Goal: Information Seeking & Learning: Learn about a topic

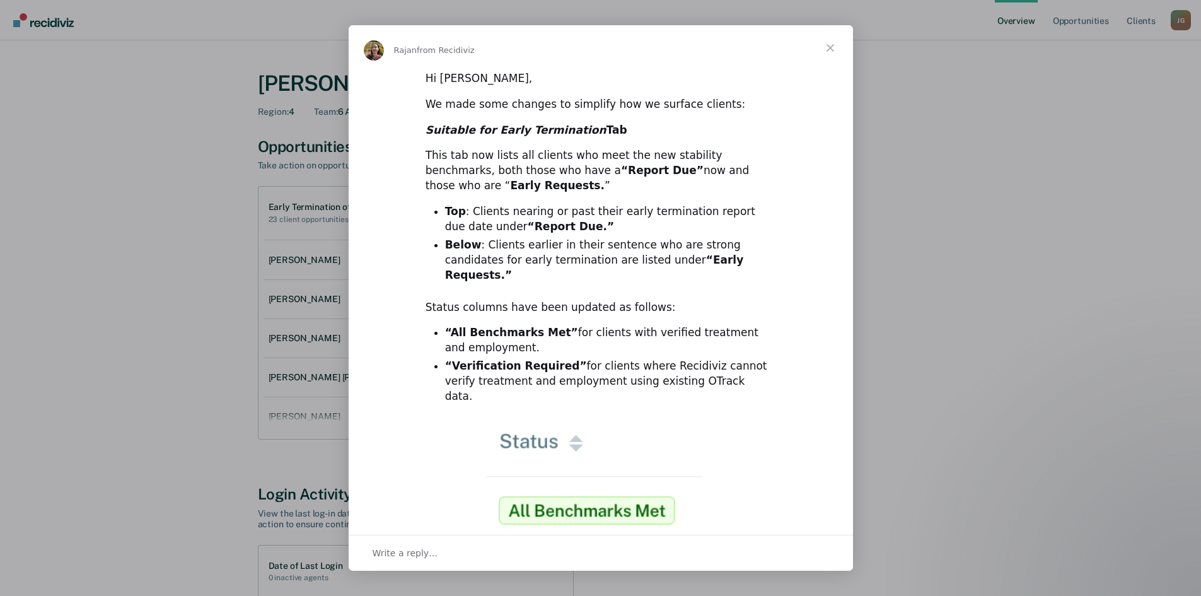
click at [828, 45] on span "Close" at bounding box center [829, 47] width 45 height 45
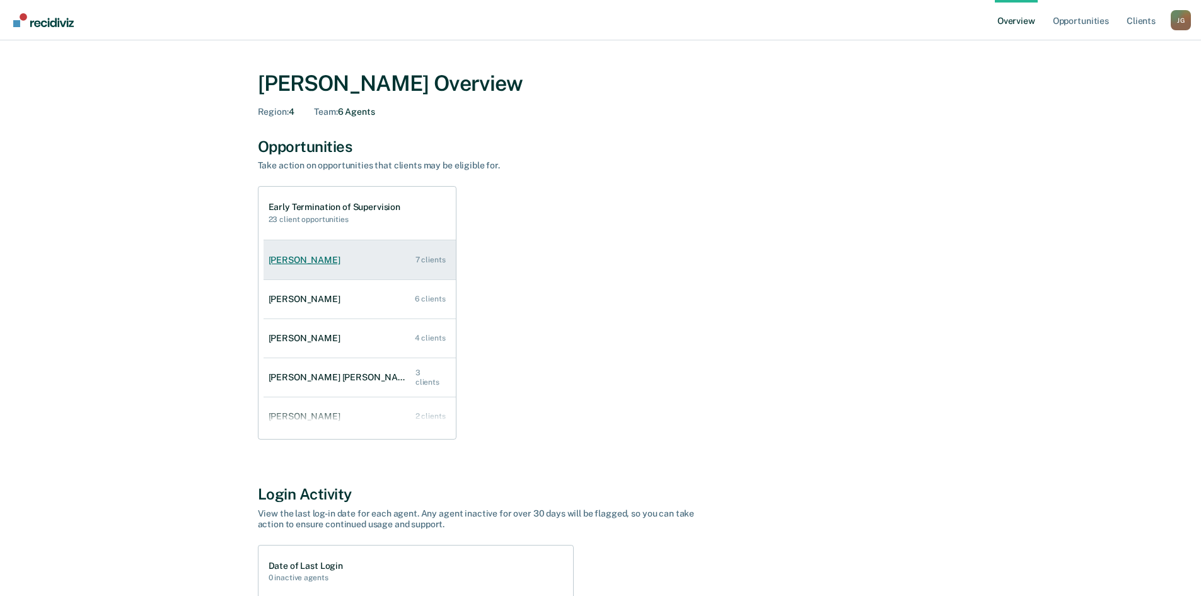
click at [299, 264] on div "[PERSON_NAME]" at bounding box center [307, 260] width 77 height 11
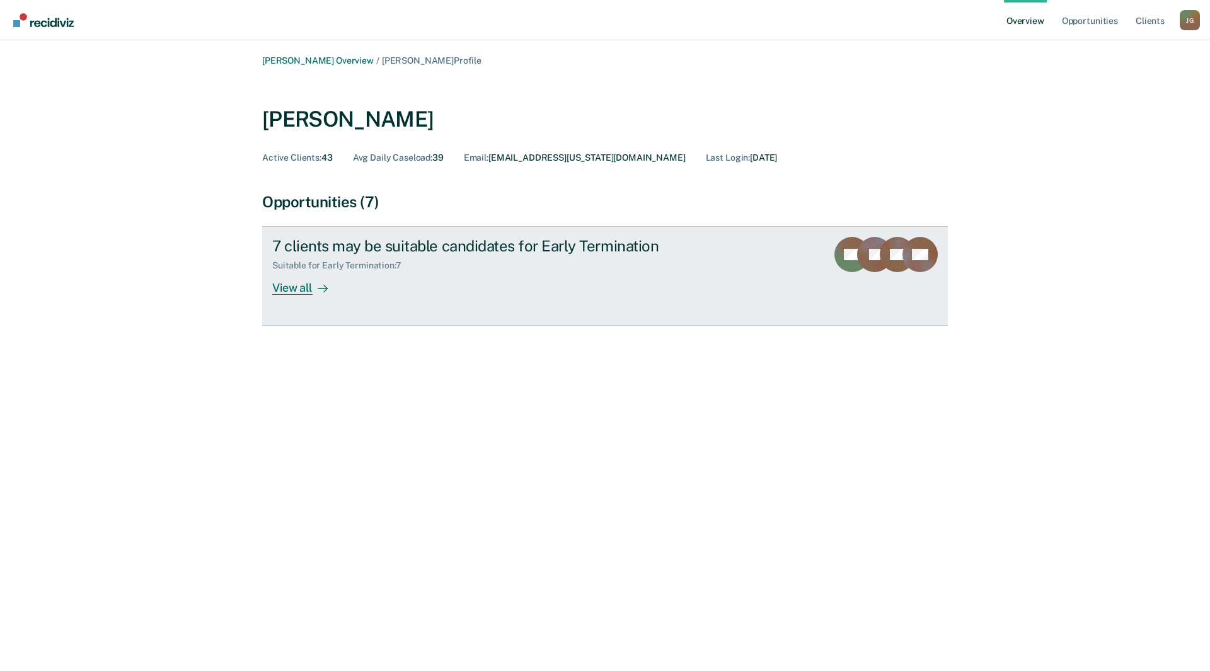
click at [289, 285] on div "View all" at bounding box center [307, 283] width 71 height 25
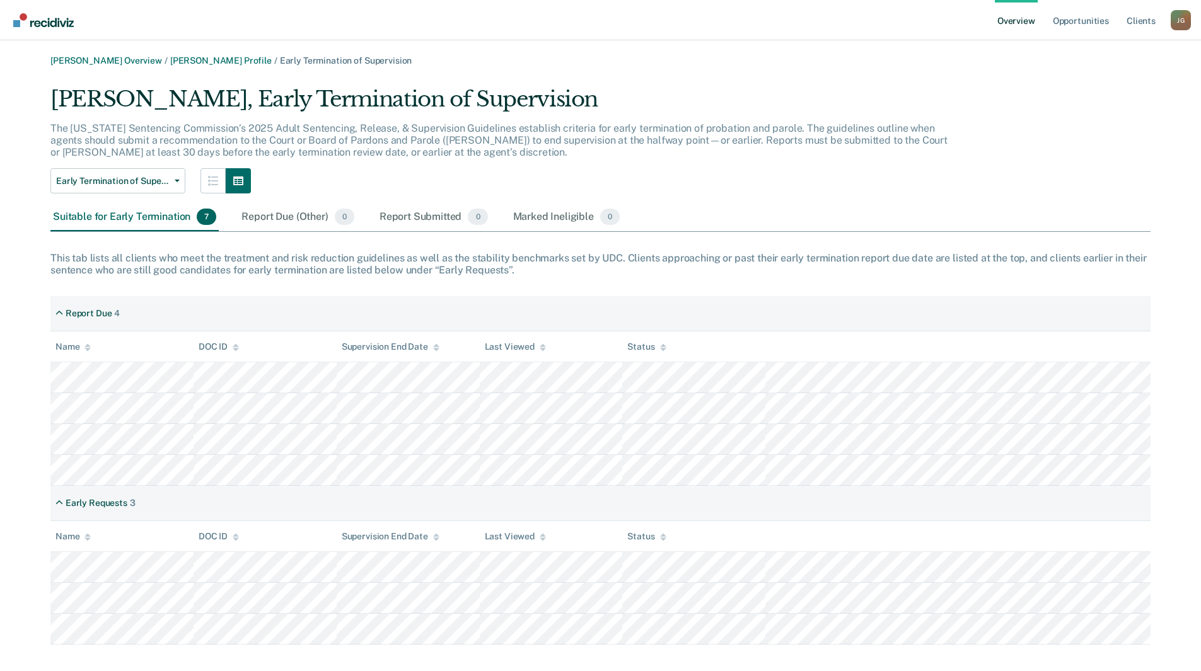
scroll to position [14, 0]
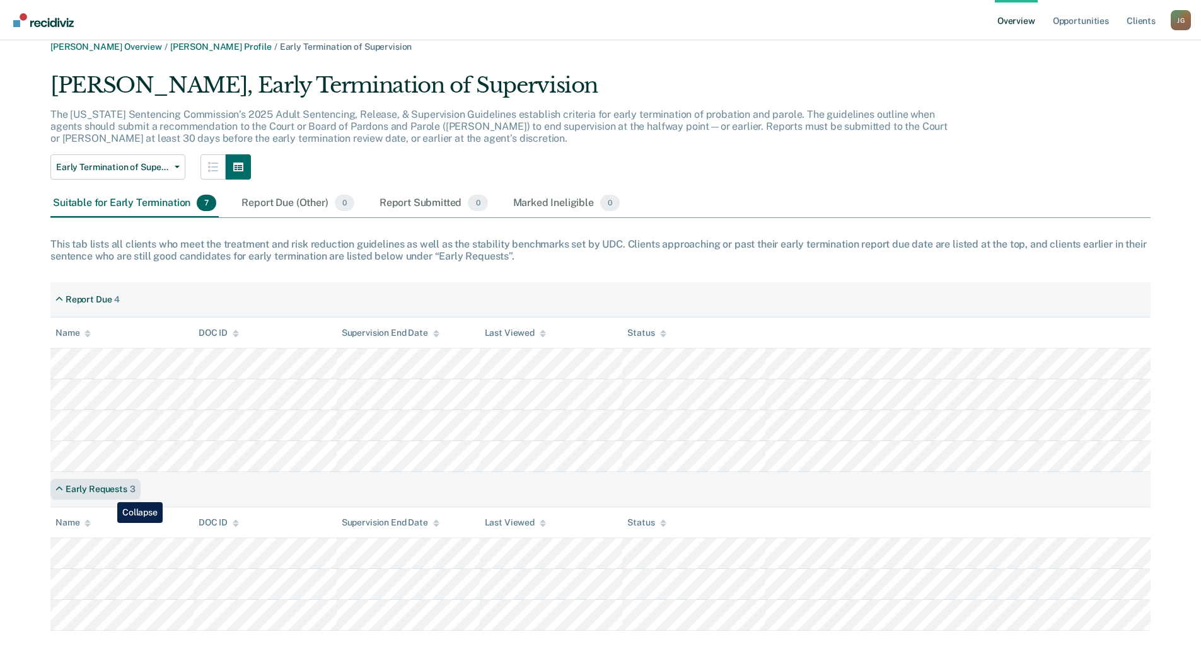
click at [108, 493] on div "Early Requests" at bounding box center [97, 489] width 62 height 11
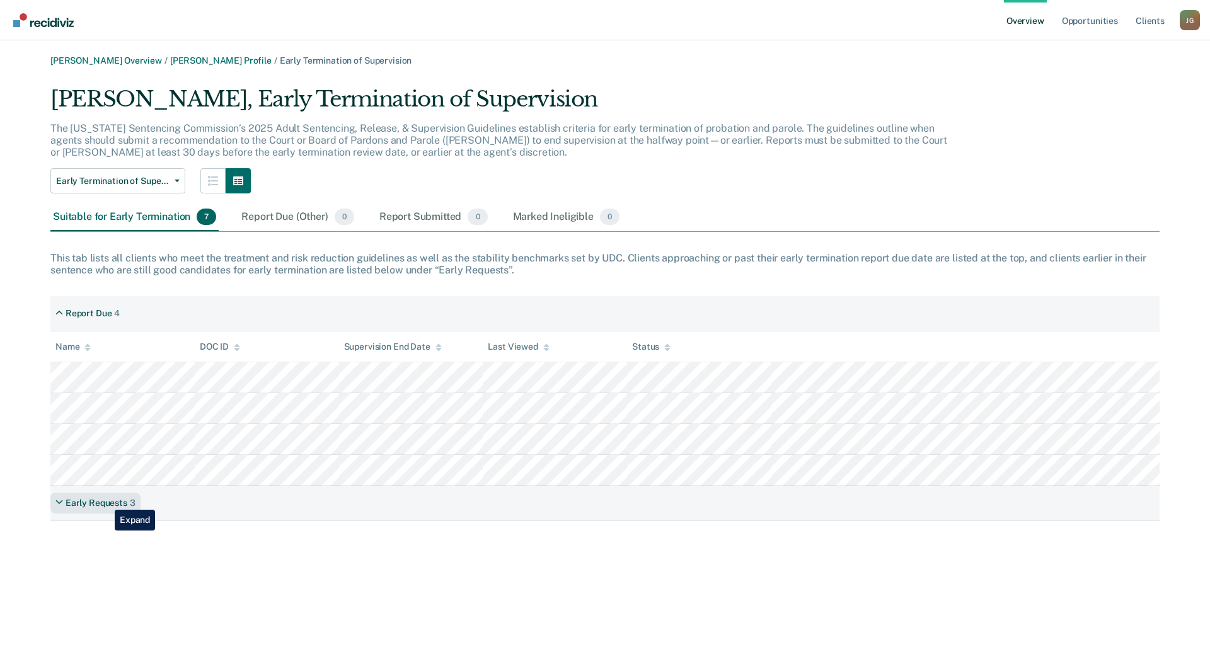
click at [105, 500] on div "Early Requests" at bounding box center [97, 503] width 62 height 11
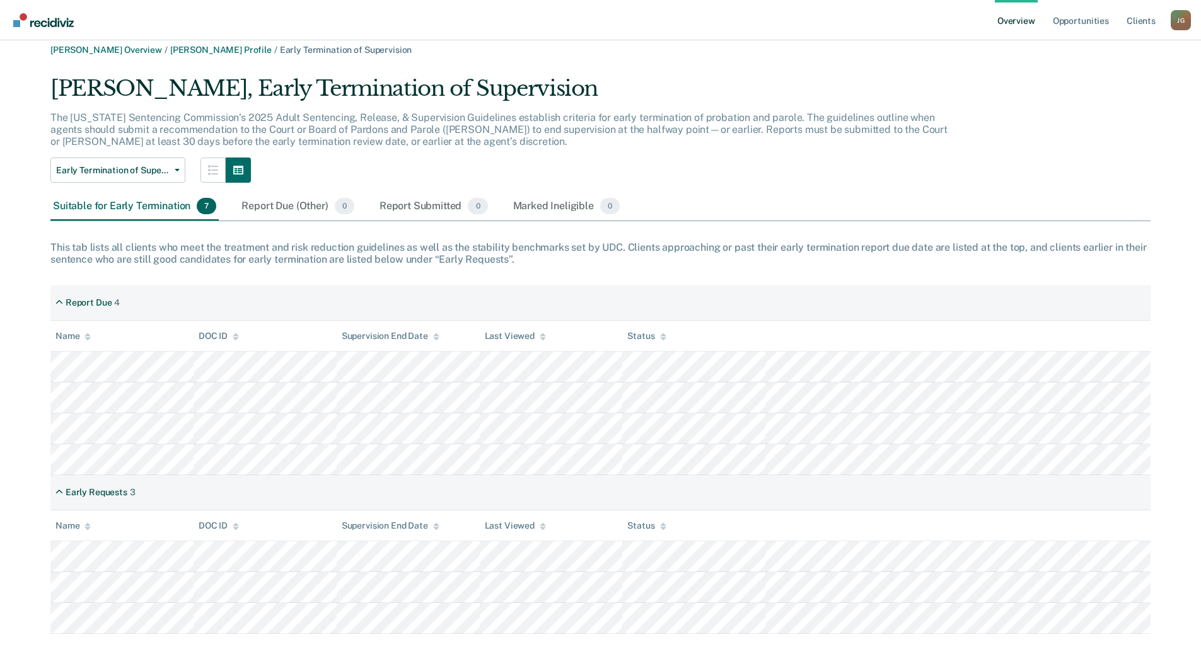
scroll to position [14, 0]
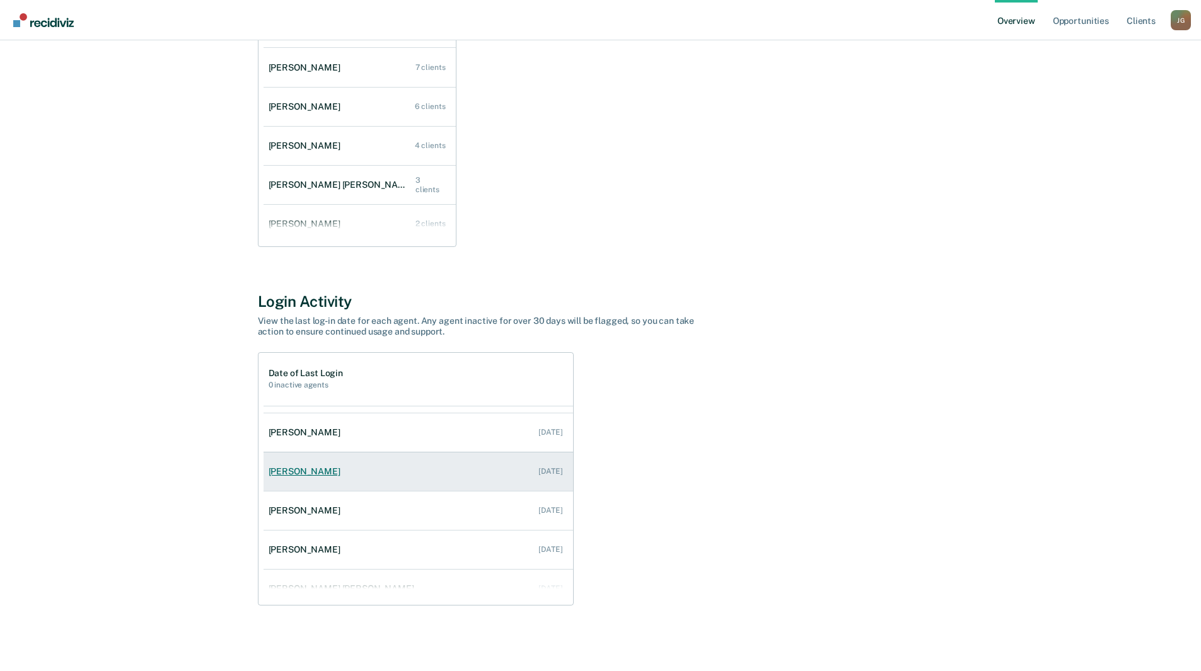
scroll to position [51, 0]
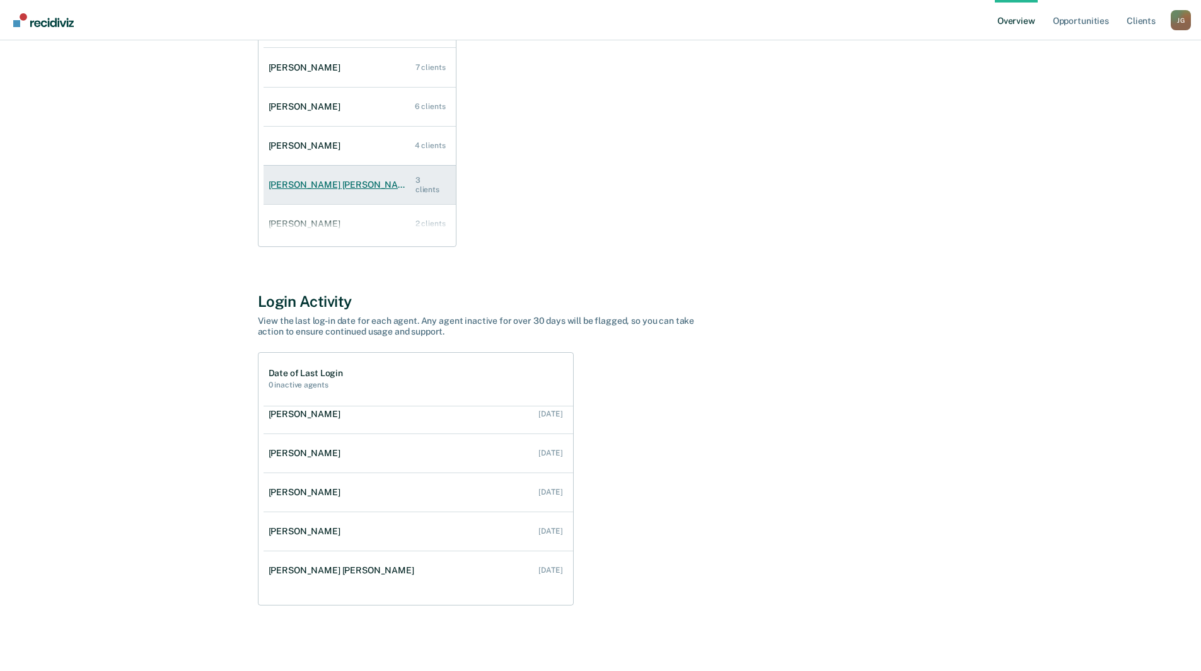
click at [305, 188] on div "[PERSON_NAME] [PERSON_NAME]" at bounding box center [342, 185] width 147 height 11
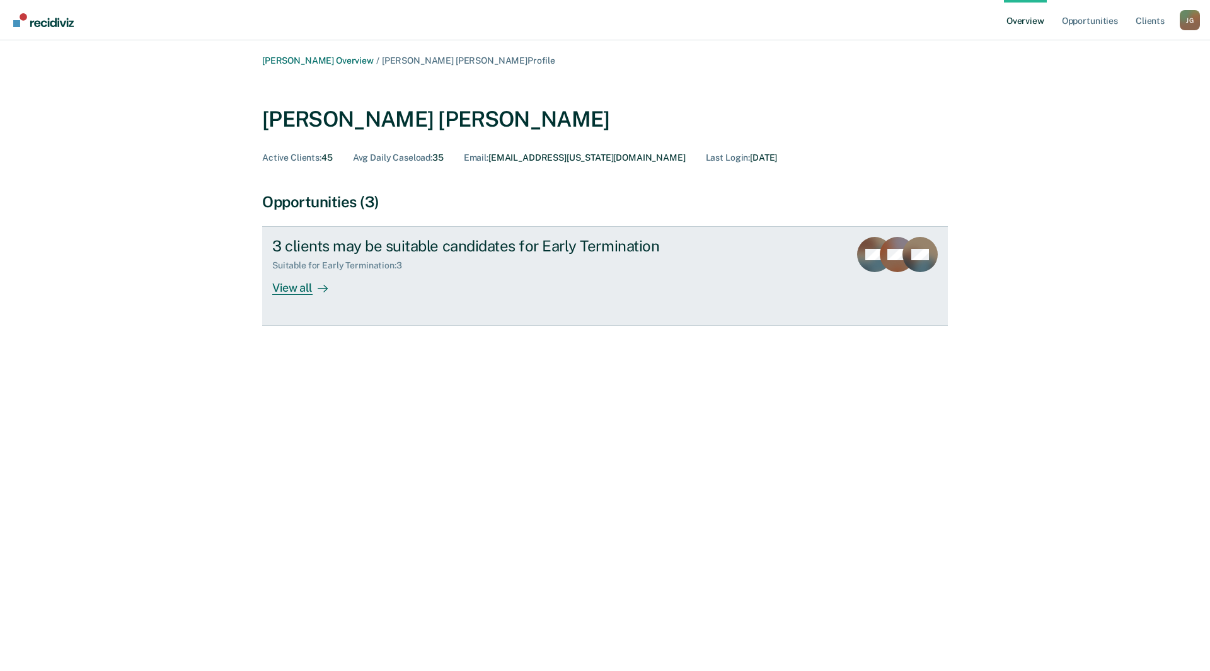
click at [280, 289] on div "View all" at bounding box center [307, 283] width 71 height 25
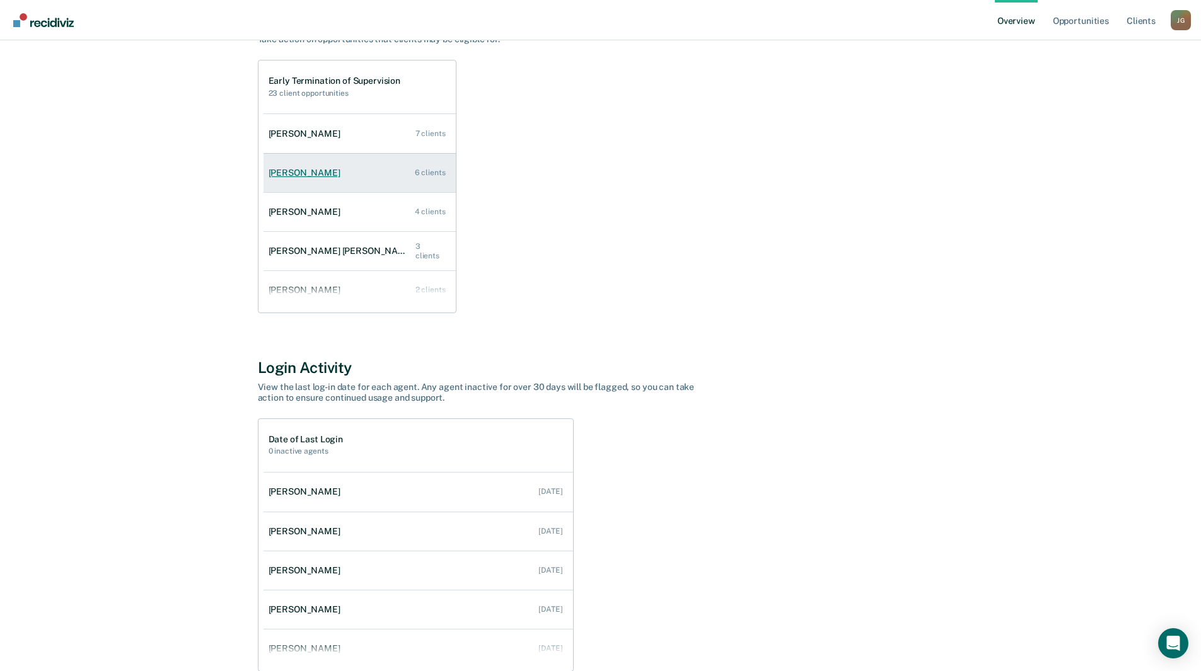
click at [286, 178] on div "[PERSON_NAME]" at bounding box center [307, 173] width 77 height 11
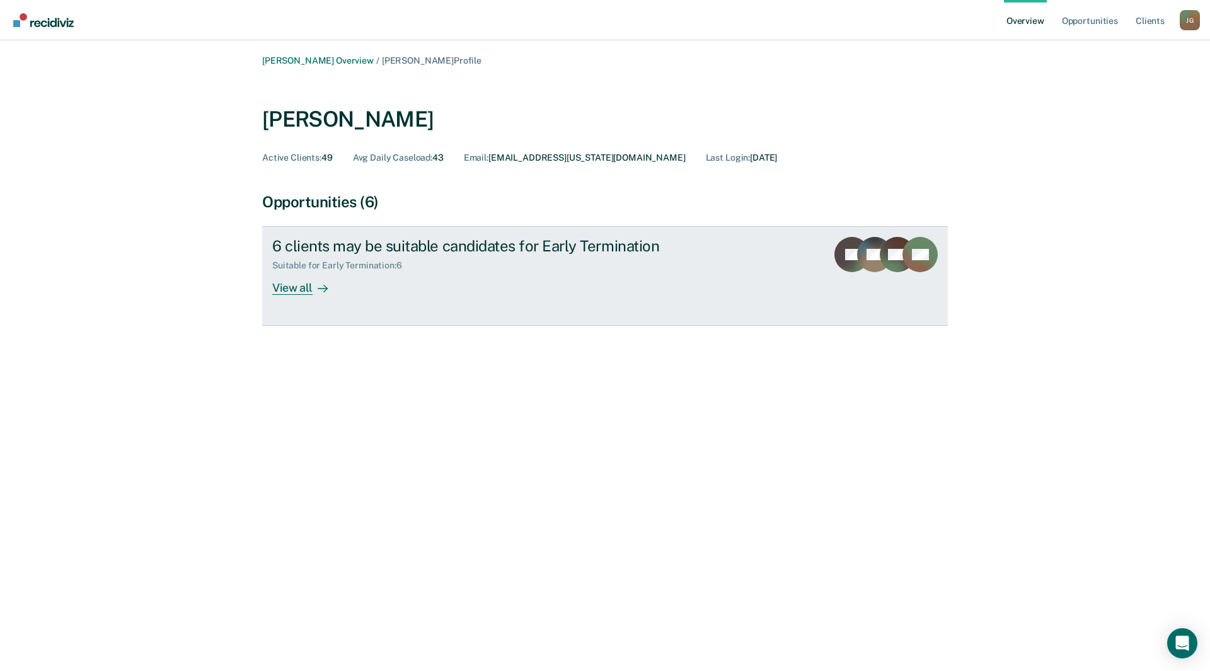
click at [298, 289] on div "View all" at bounding box center [307, 283] width 71 height 25
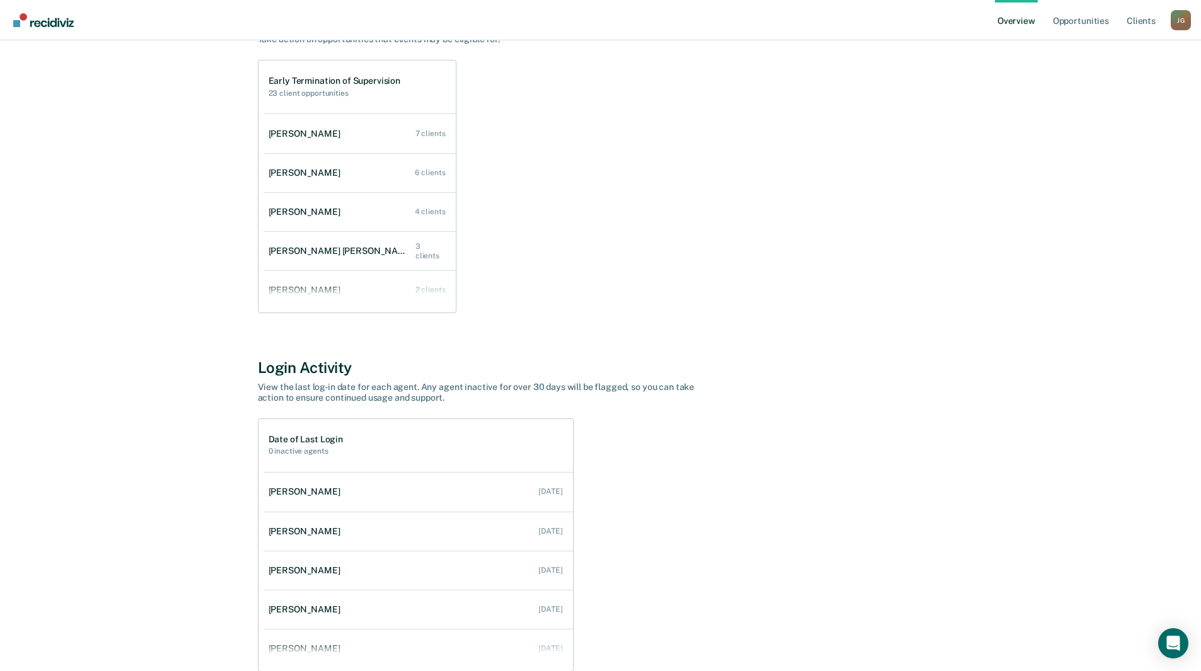
scroll to position [63, 0]
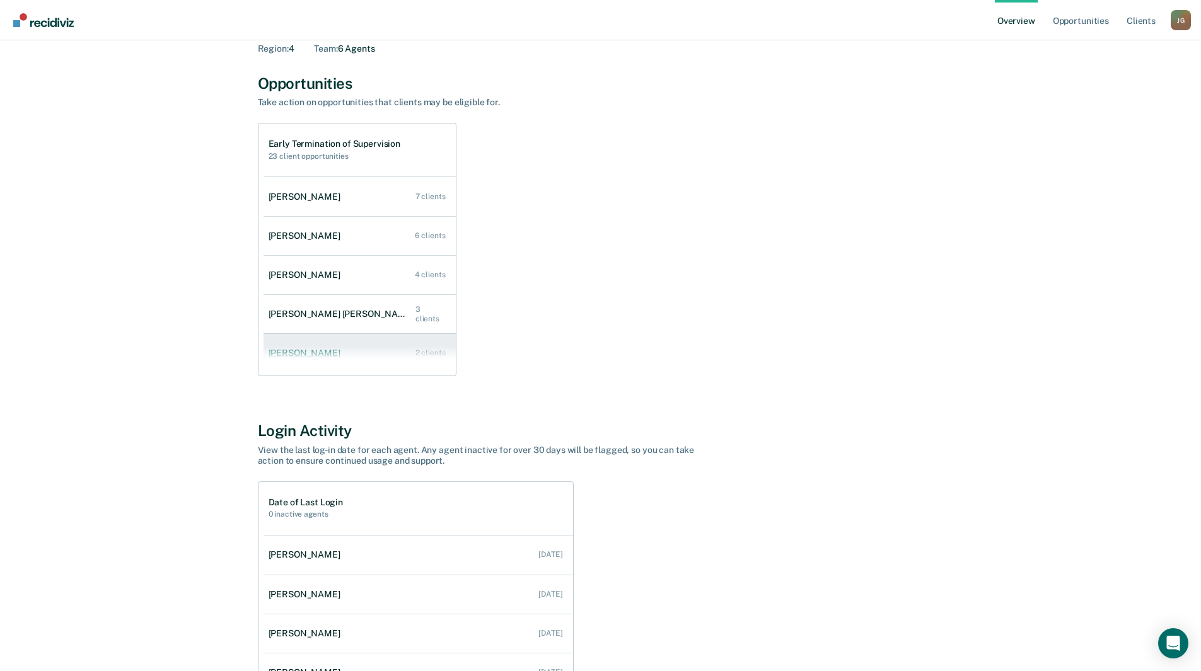
click at [296, 355] on div "[PERSON_NAME]" at bounding box center [307, 353] width 77 height 11
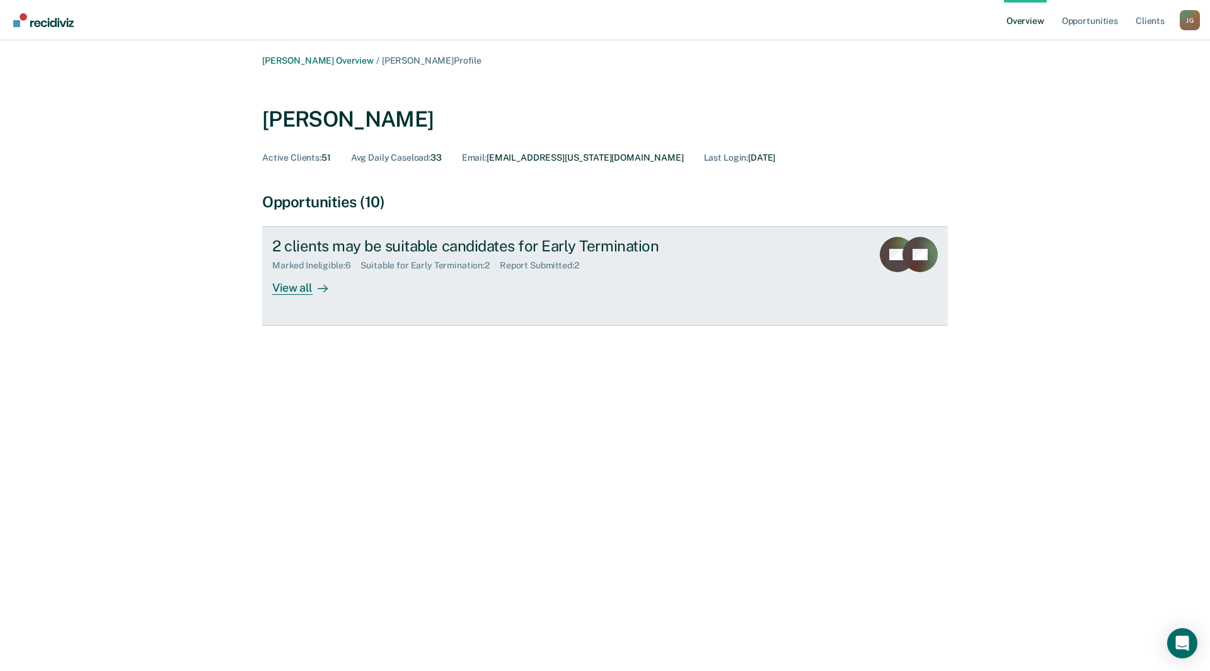
click at [291, 298] on link "2 clients may be suitable candidates for Early Termination Marked Ineligible : …" at bounding box center [605, 276] width 686 height 100
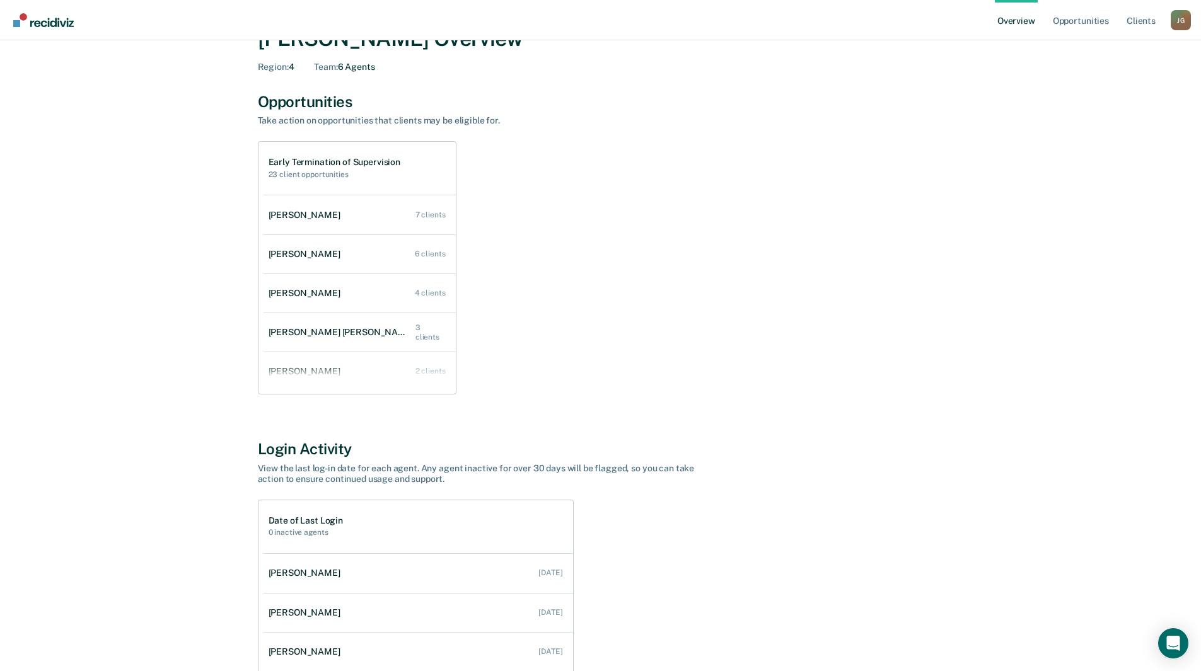
scroll to position [63, 0]
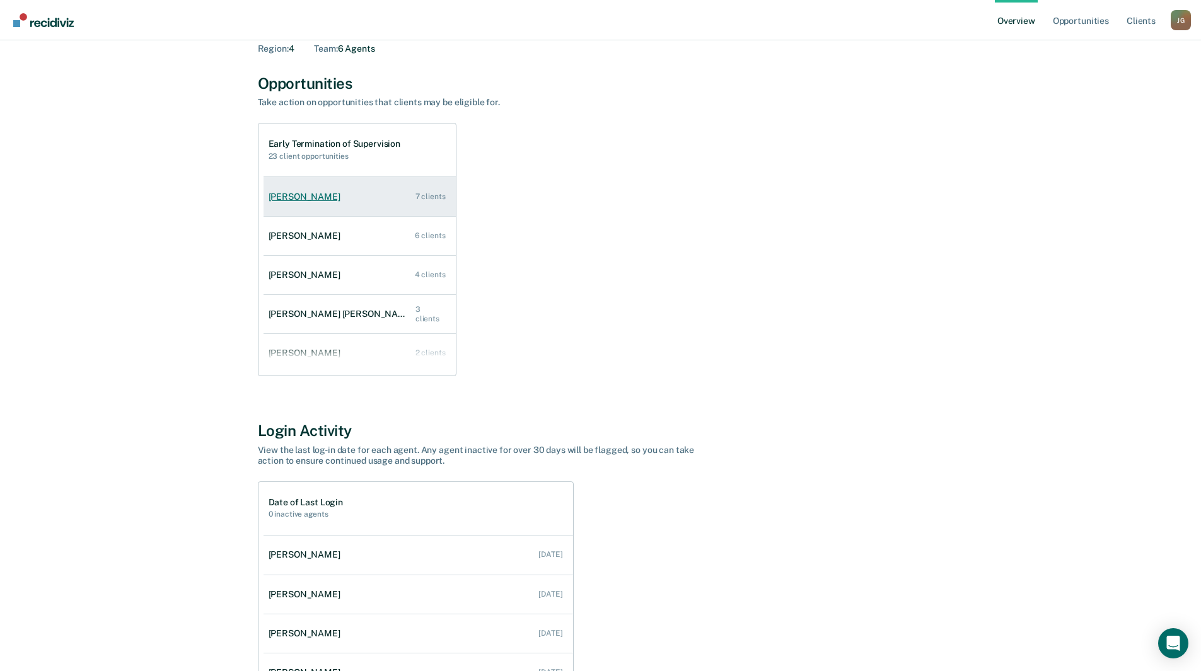
click at [282, 202] on div "[PERSON_NAME]" at bounding box center [307, 197] width 77 height 11
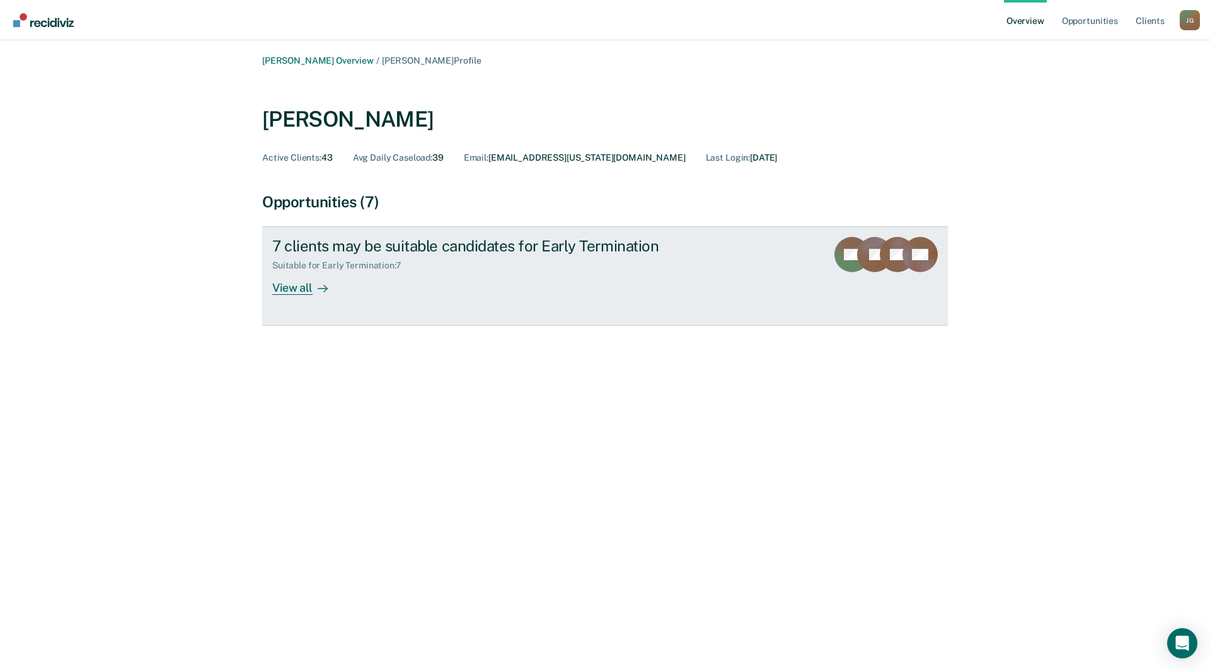
click at [278, 289] on div "View all" at bounding box center [307, 283] width 71 height 25
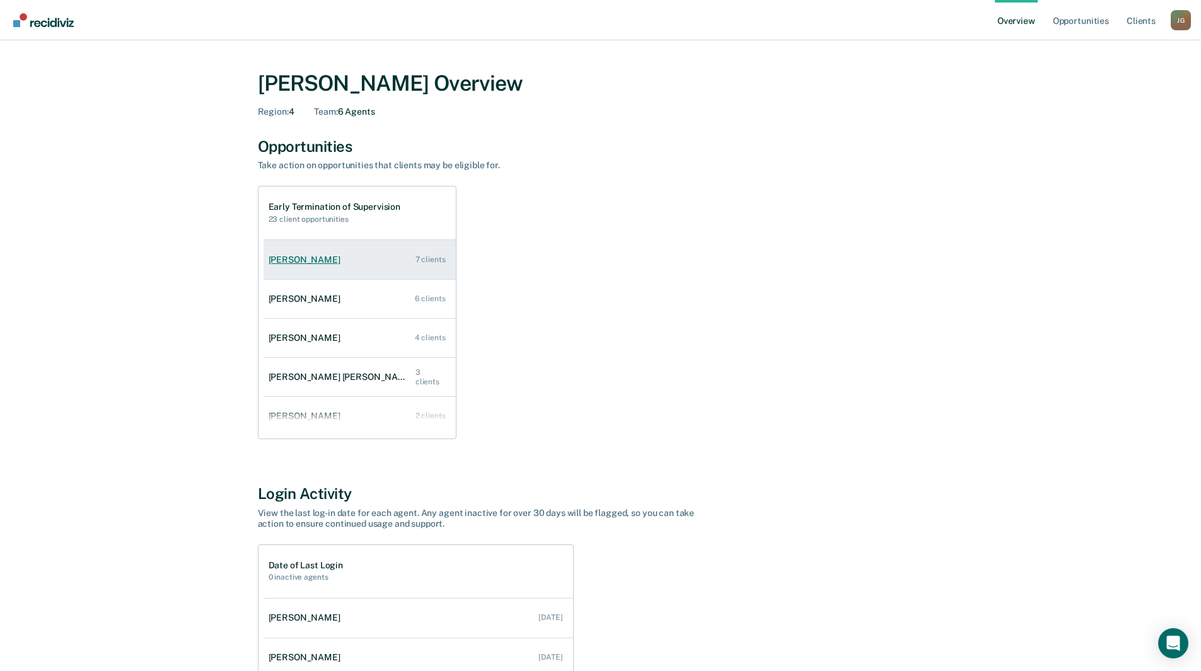
click at [299, 262] on div "[PERSON_NAME]" at bounding box center [307, 260] width 77 height 11
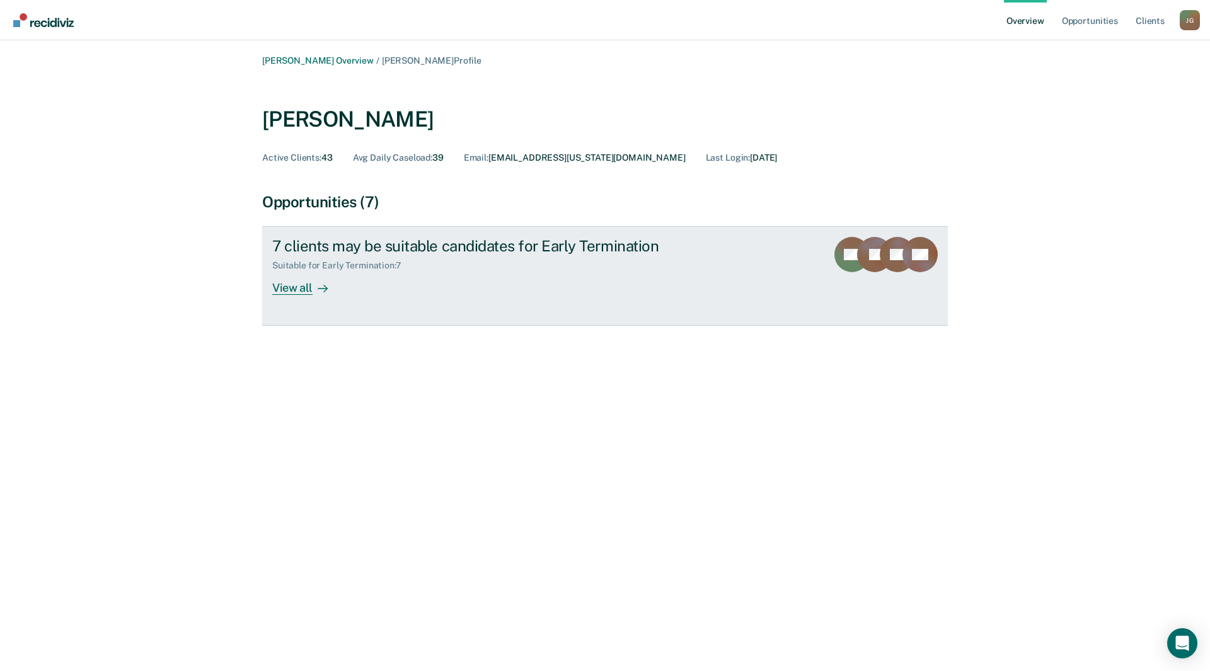
click at [280, 288] on div "View all" at bounding box center [307, 283] width 71 height 25
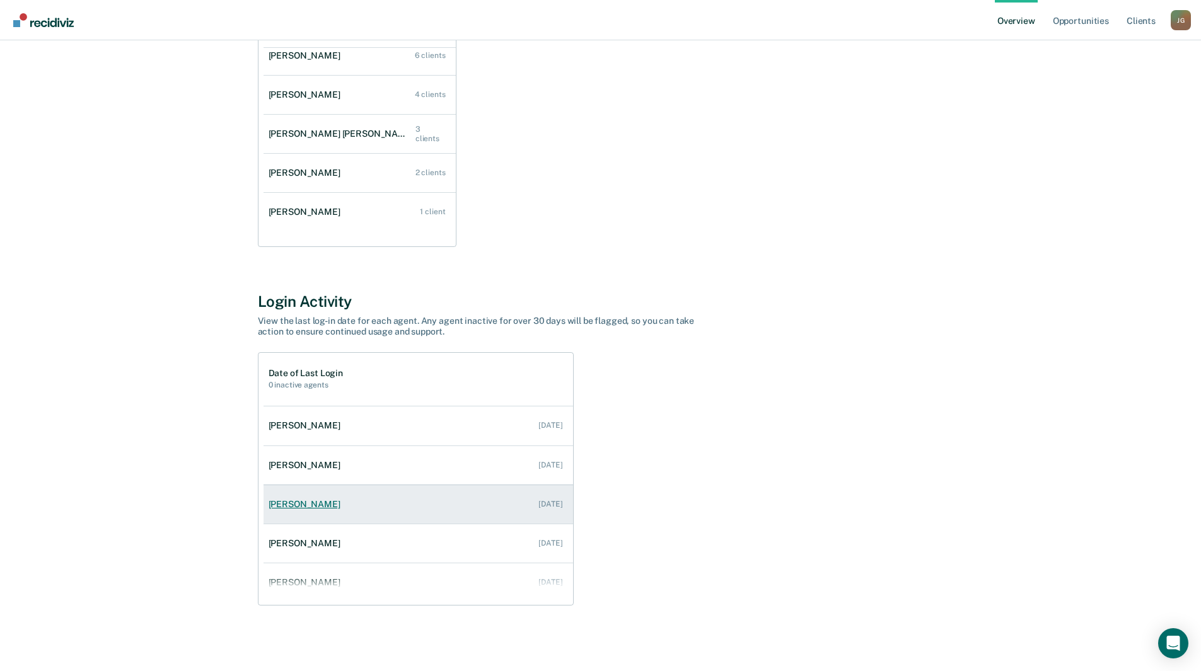
scroll to position [51, 0]
